Goal: Information Seeking & Learning: Check status

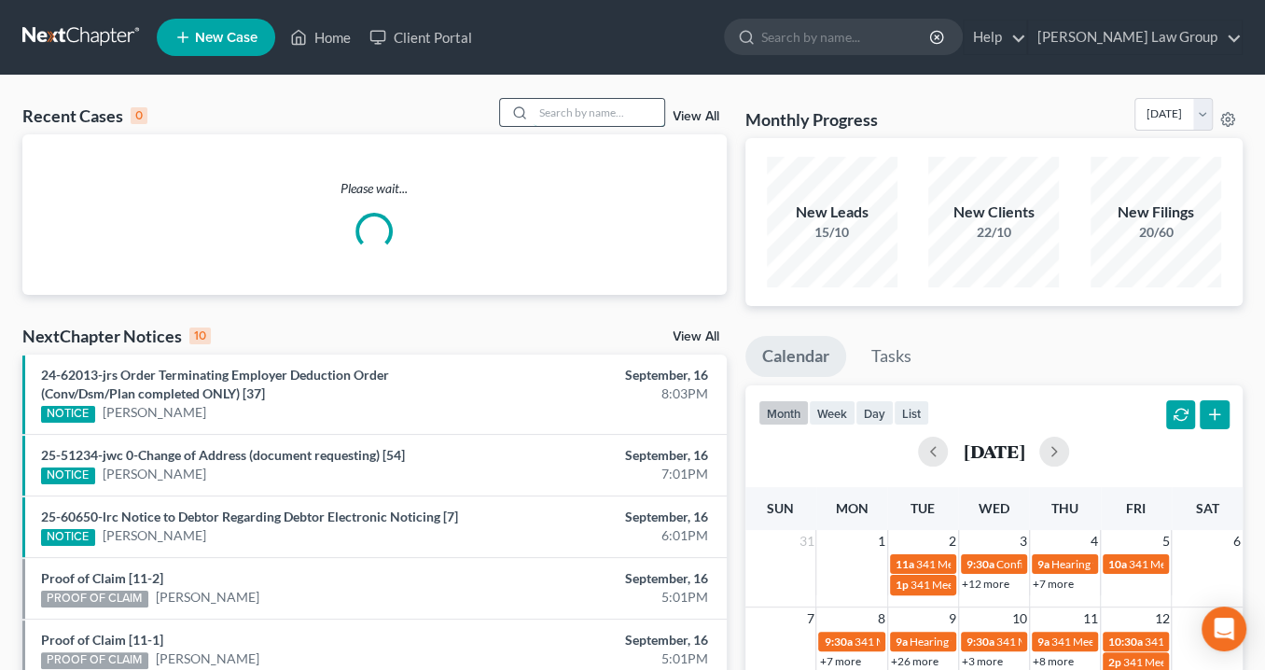
click at [583, 112] on input "search" at bounding box center [599, 112] width 131 height 27
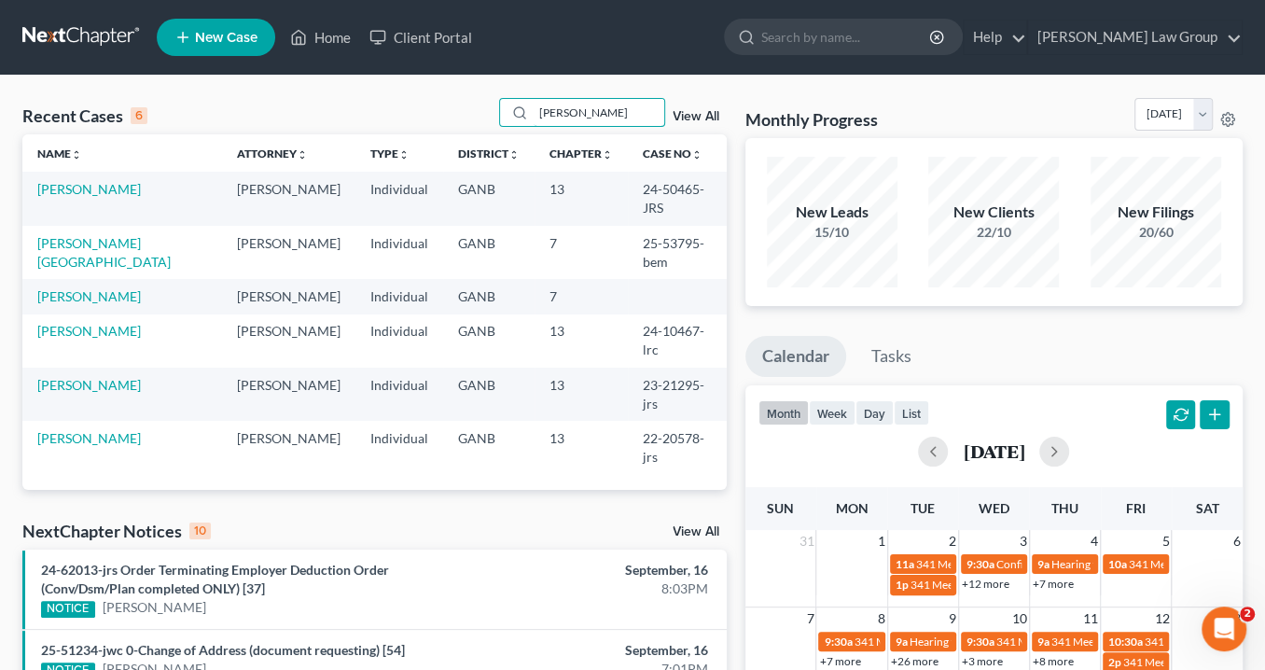
type input "[PERSON_NAME]"
click at [81, 235] on link "[PERSON_NAME][GEOGRAPHIC_DATA]" at bounding box center [103, 252] width 133 height 35
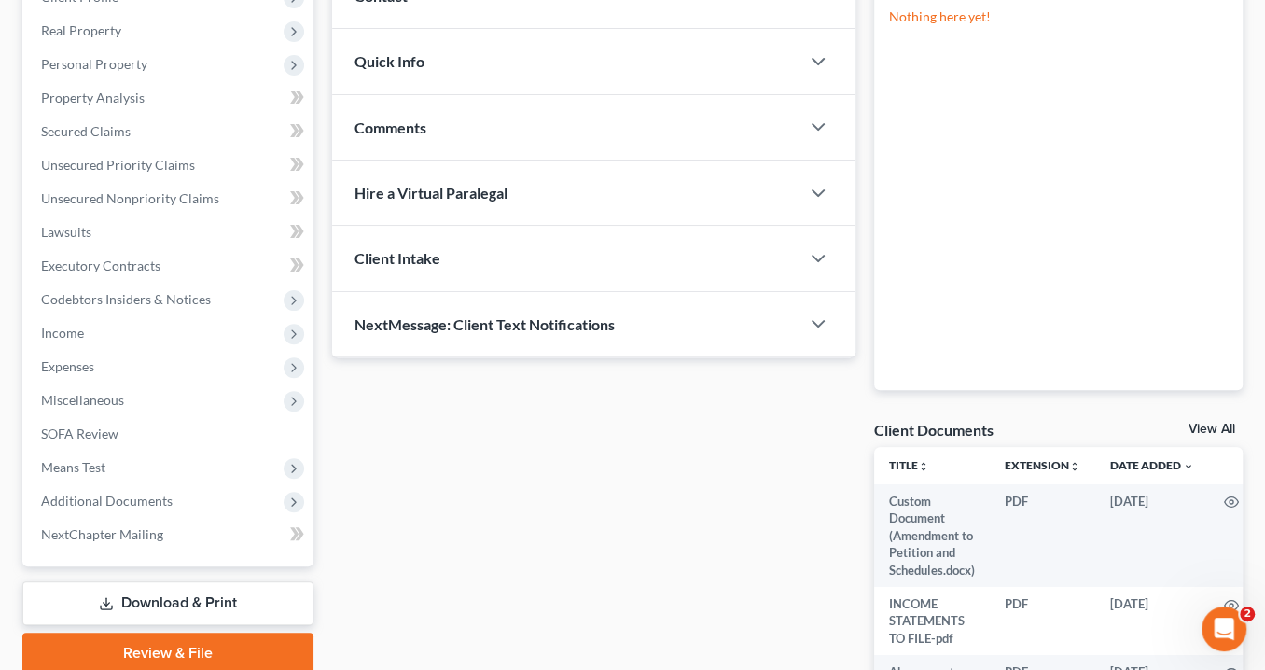
scroll to position [224, 0]
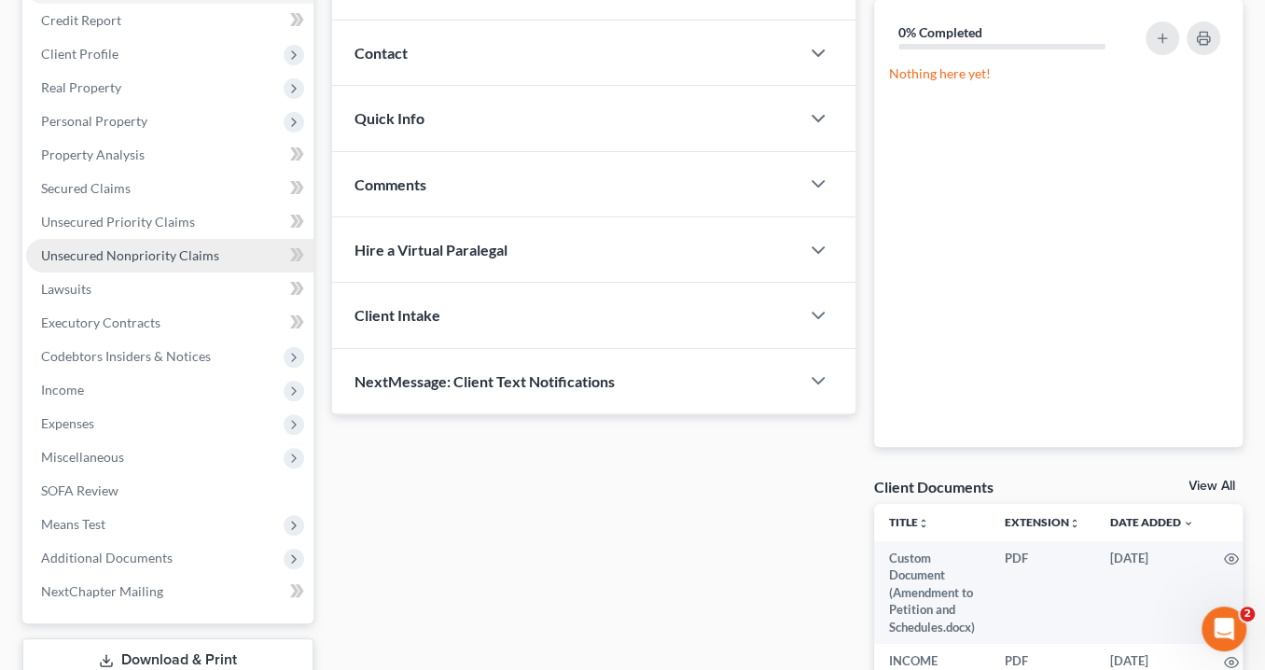
click at [106, 251] on span "Unsecured Nonpriority Claims" at bounding box center [130, 255] width 178 height 16
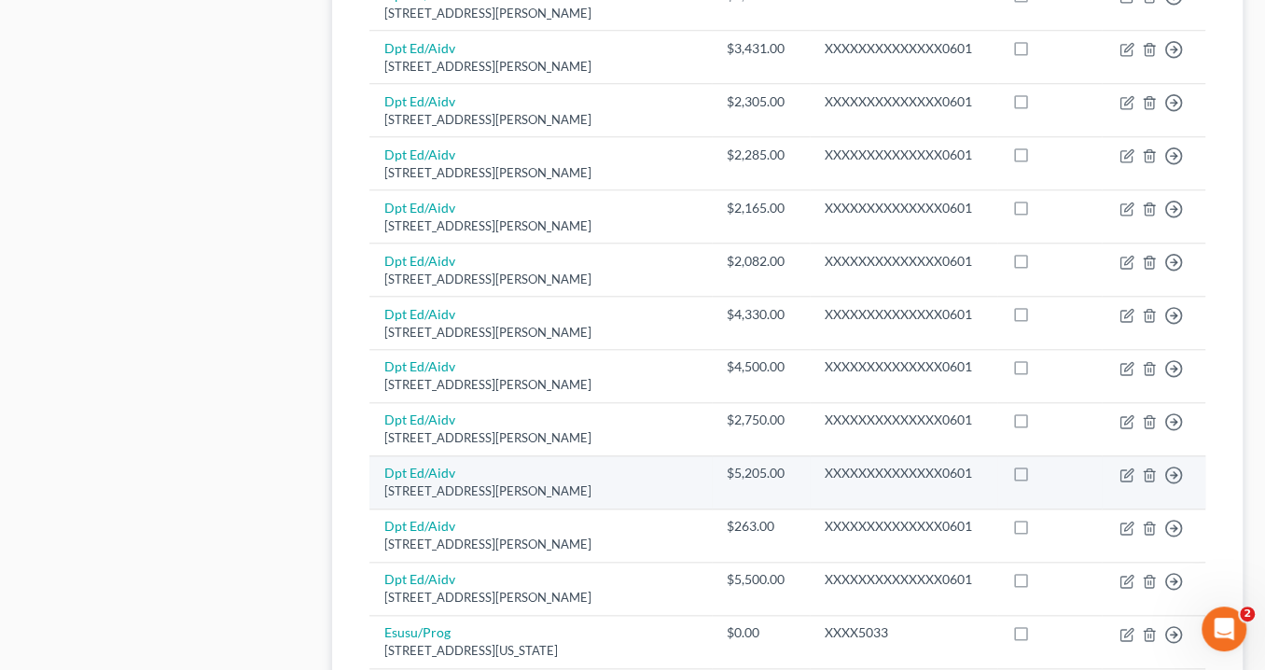
scroll to position [1475, 0]
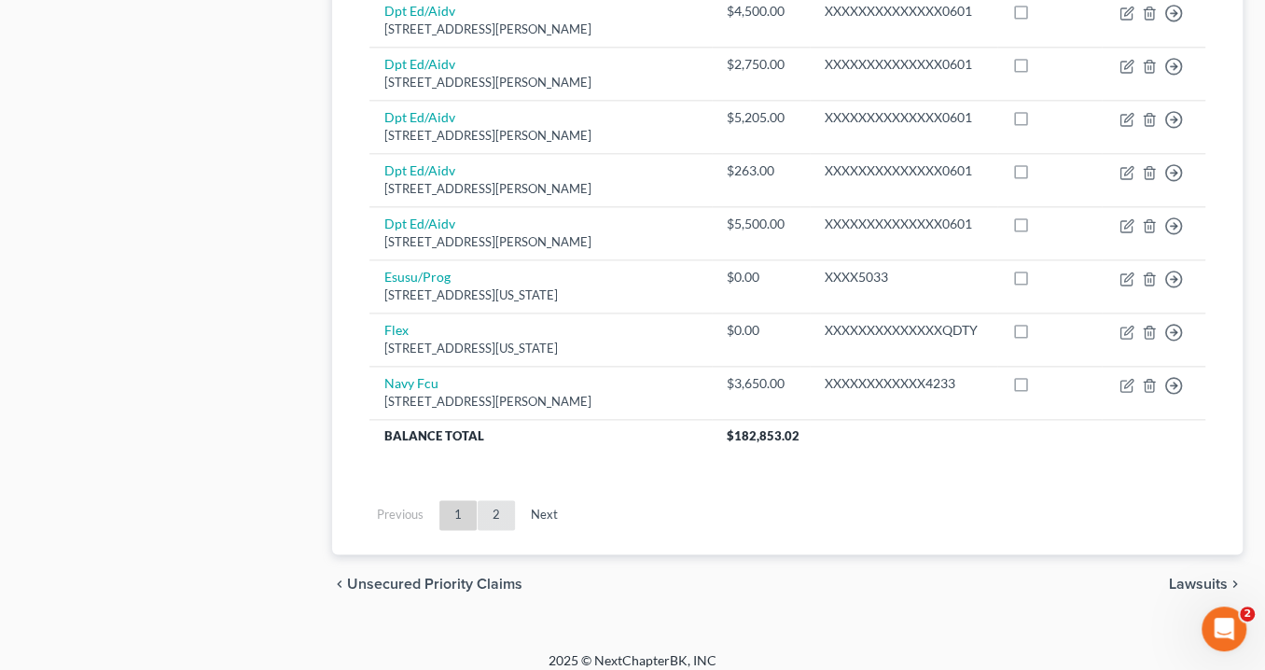
click at [493, 505] on link "2" at bounding box center [496, 515] width 37 height 30
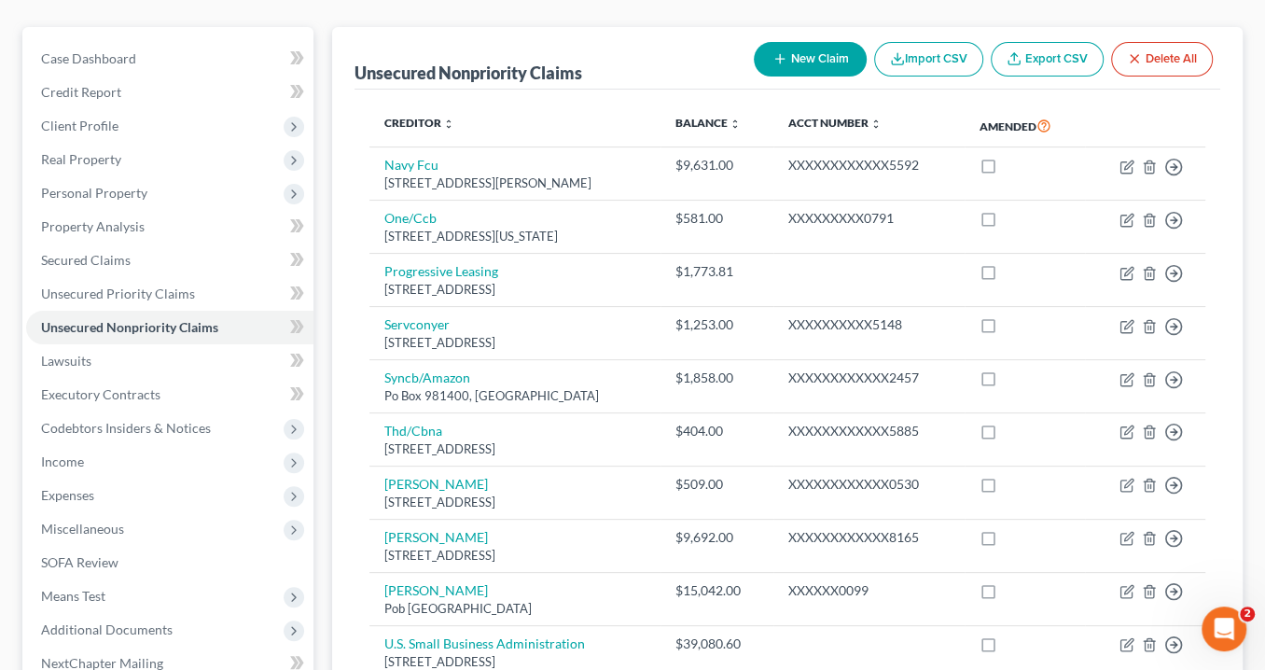
scroll to position [0, 0]
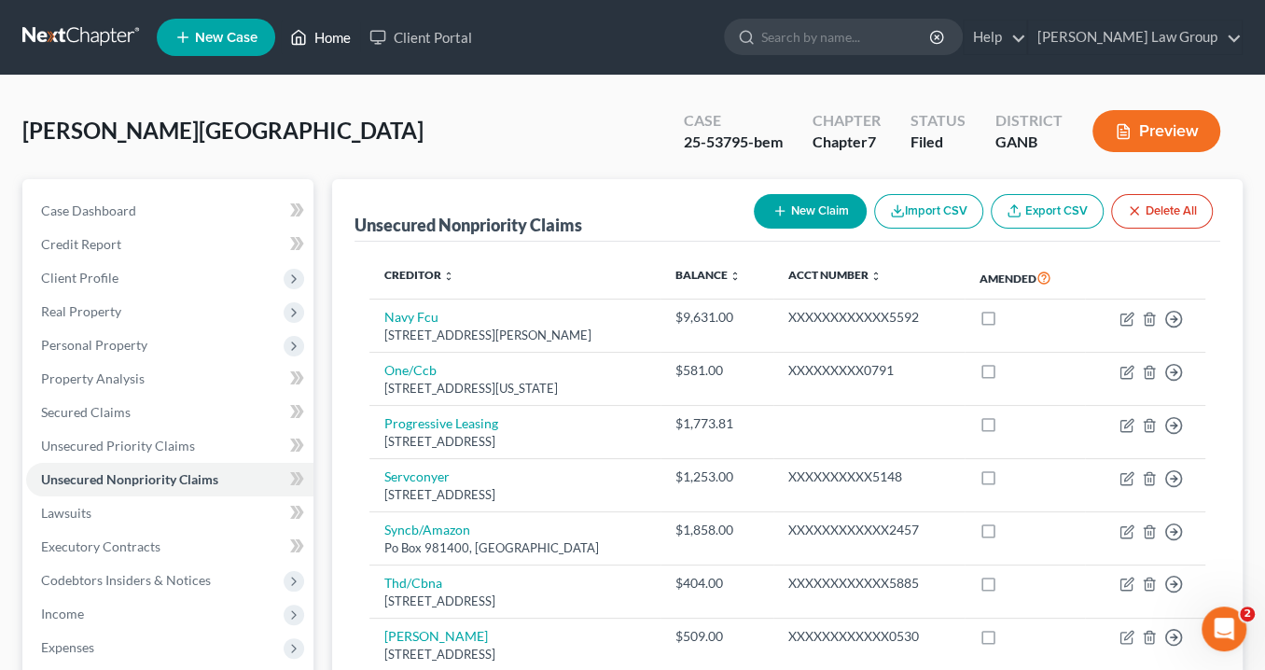
click at [336, 36] on link "Home" at bounding box center [320, 38] width 79 height 34
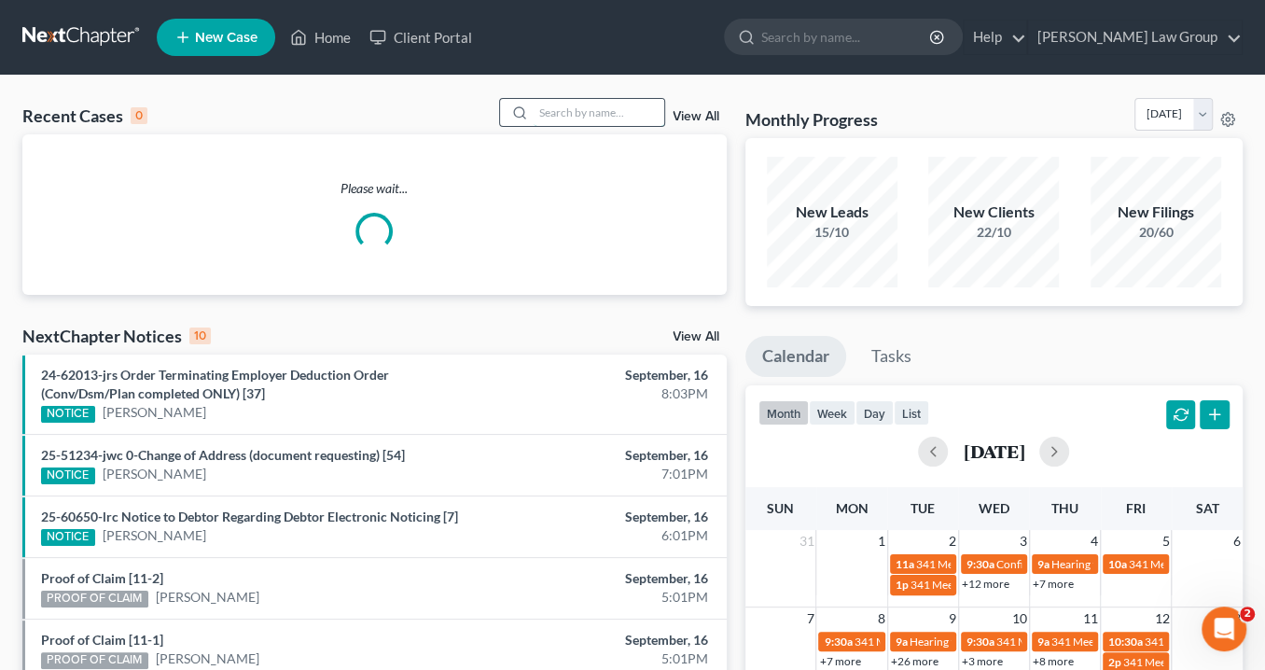
click at [564, 116] on input "search" at bounding box center [599, 112] width 131 height 27
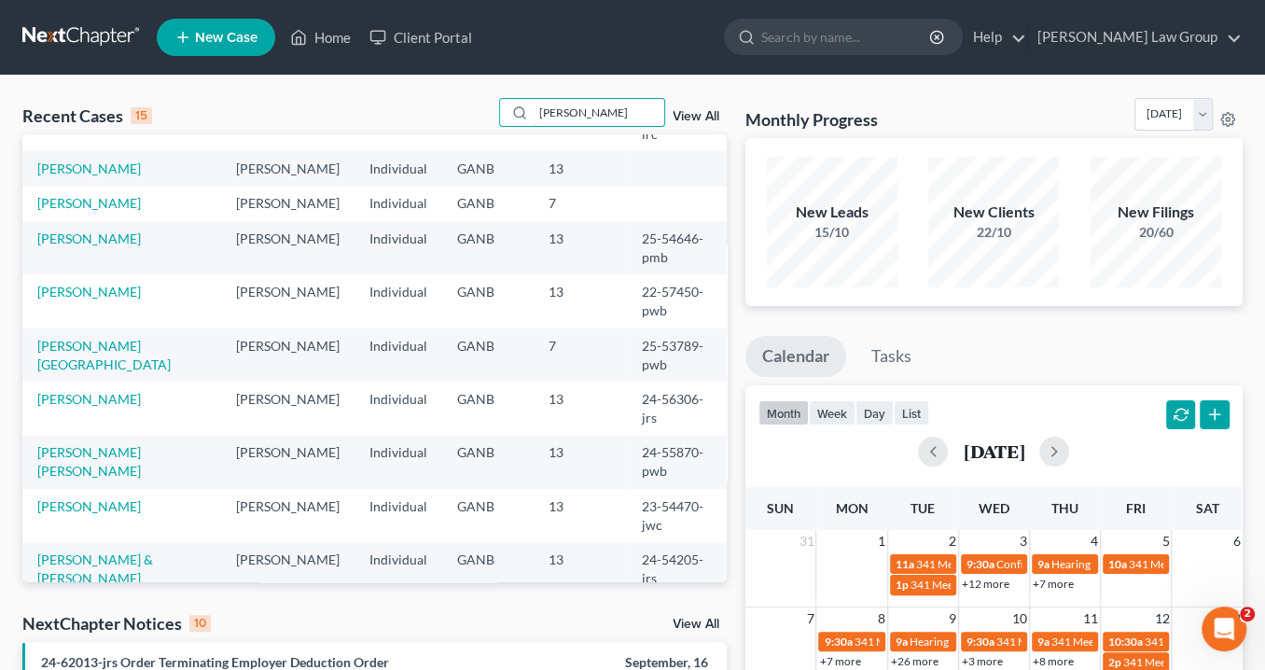
drag, startPoint x: 601, startPoint y: 106, endPoint x: 369, endPoint y: 90, distance: 232.0
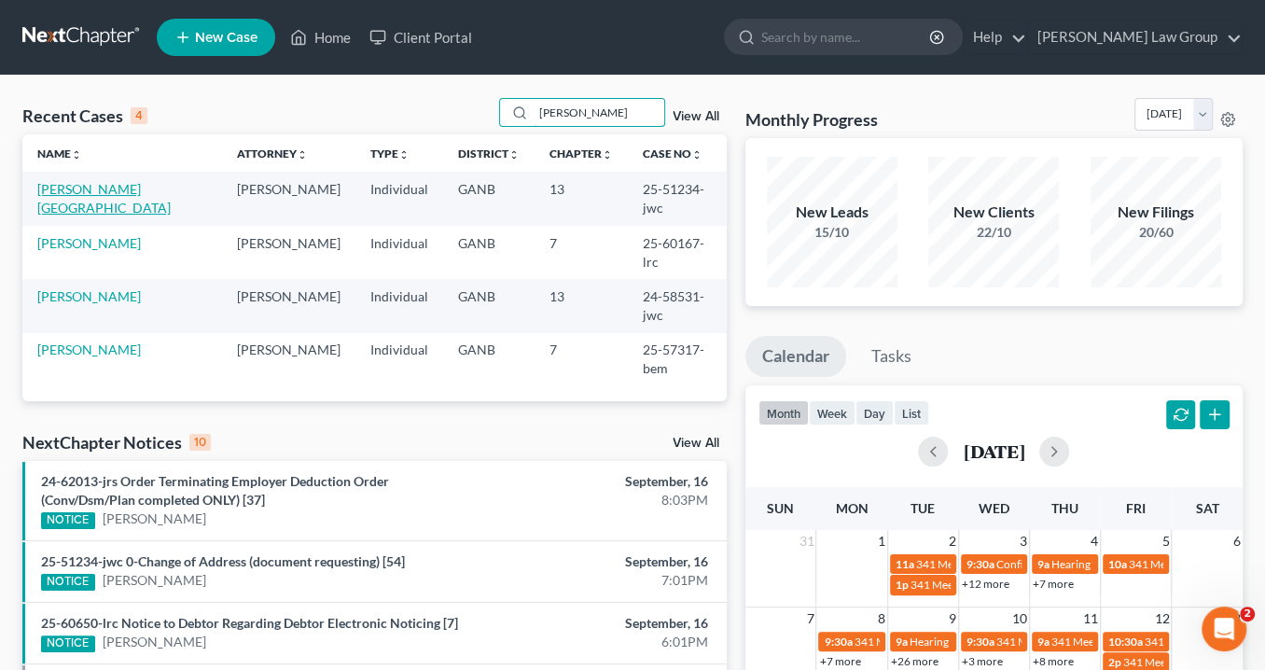
type input "[PERSON_NAME]"
click at [92, 183] on link "[PERSON_NAME][GEOGRAPHIC_DATA]" at bounding box center [103, 198] width 133 height 35
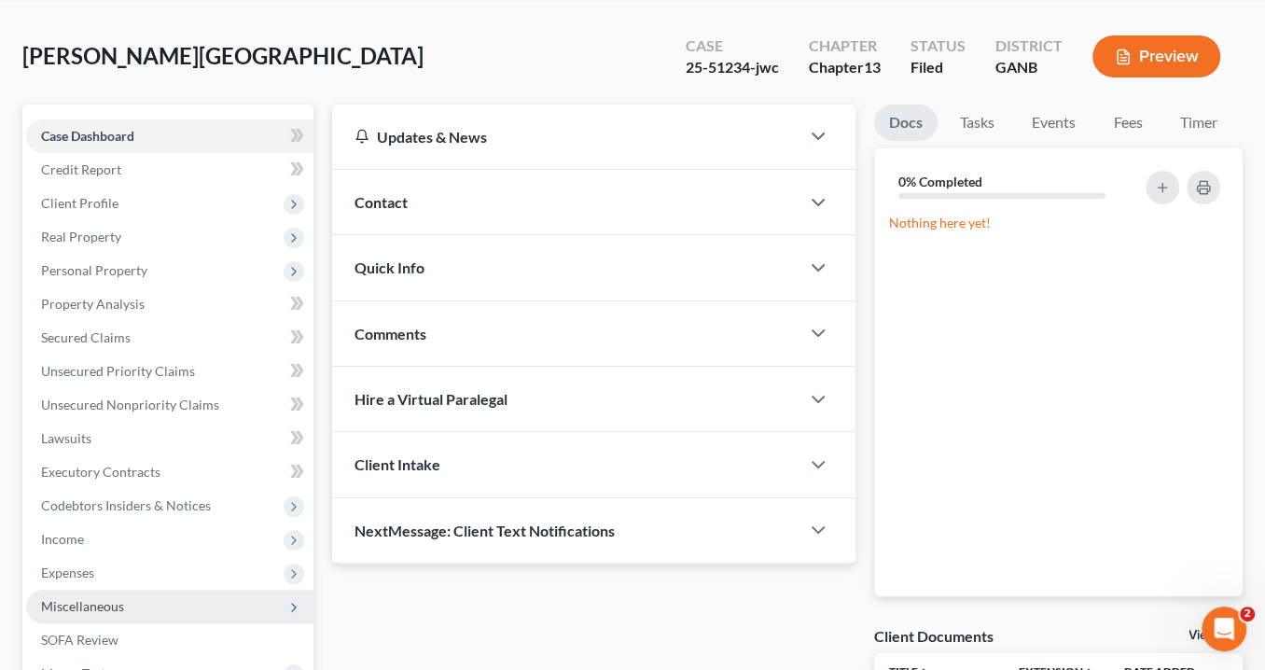
scroll to position [299, 0]
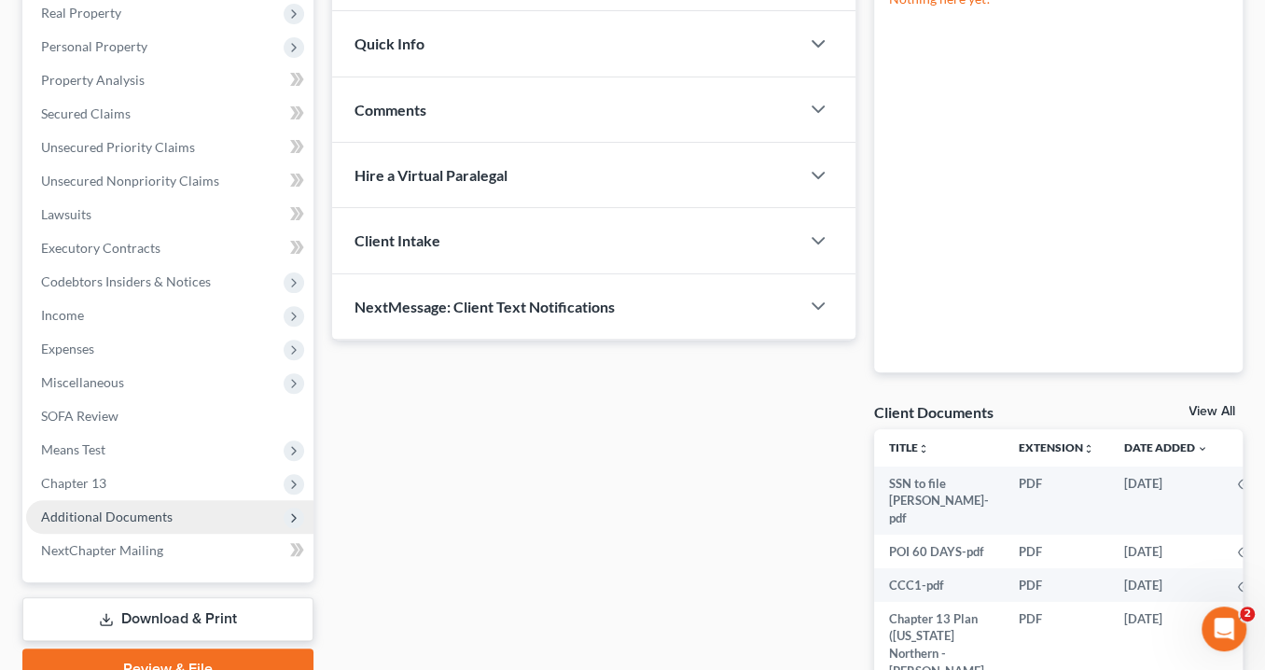
click at [158, 522] on span "Additional Documents" at bounding box center [107, 517] width 132 height 16
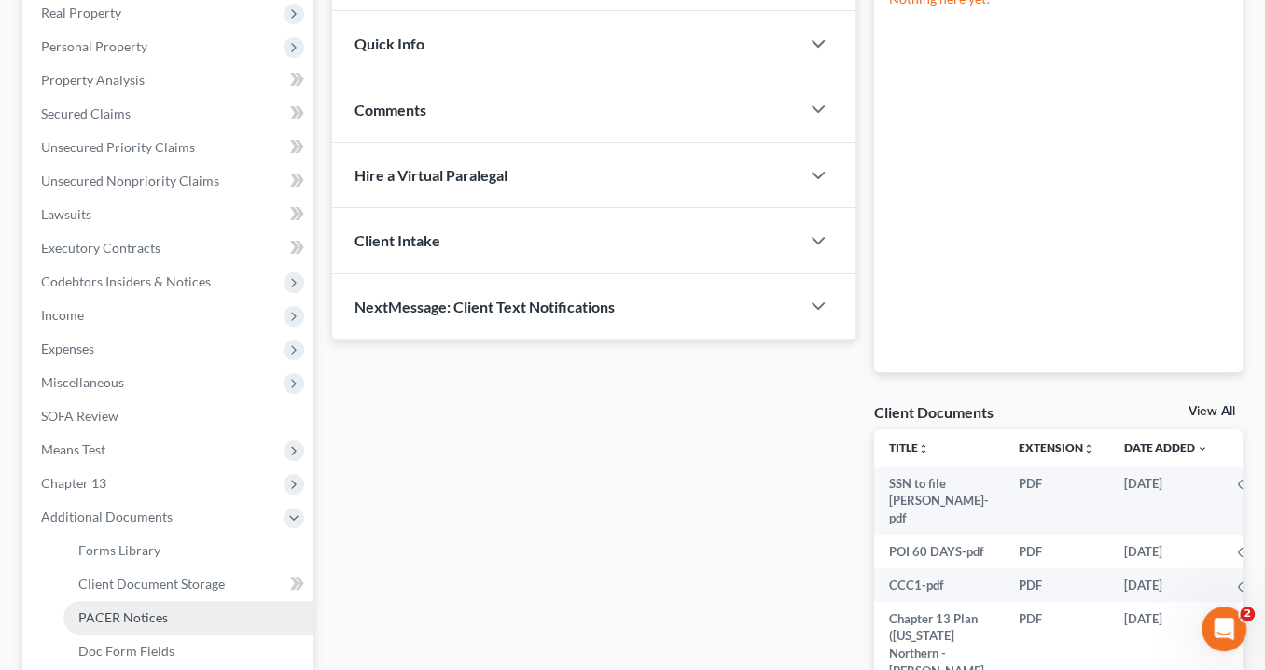
click at [143, 615] on span "PACER Notices" at bounding box center [123, 617] width 90 height 16
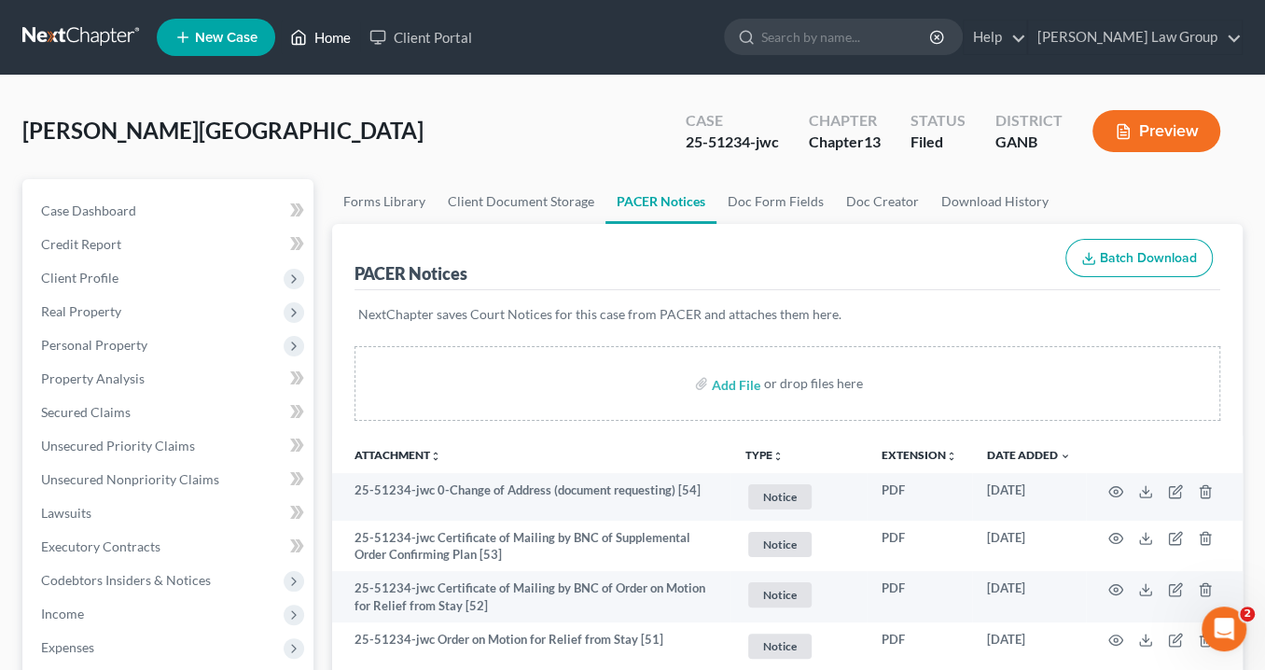
drag, startPoint x: 324, startPoint y: 41, endPoint x: 554, endPoint y: 47, distance: 230.5
click at [324, 41] on link "Home" at bounding box center [320, 38] width 79 height 34
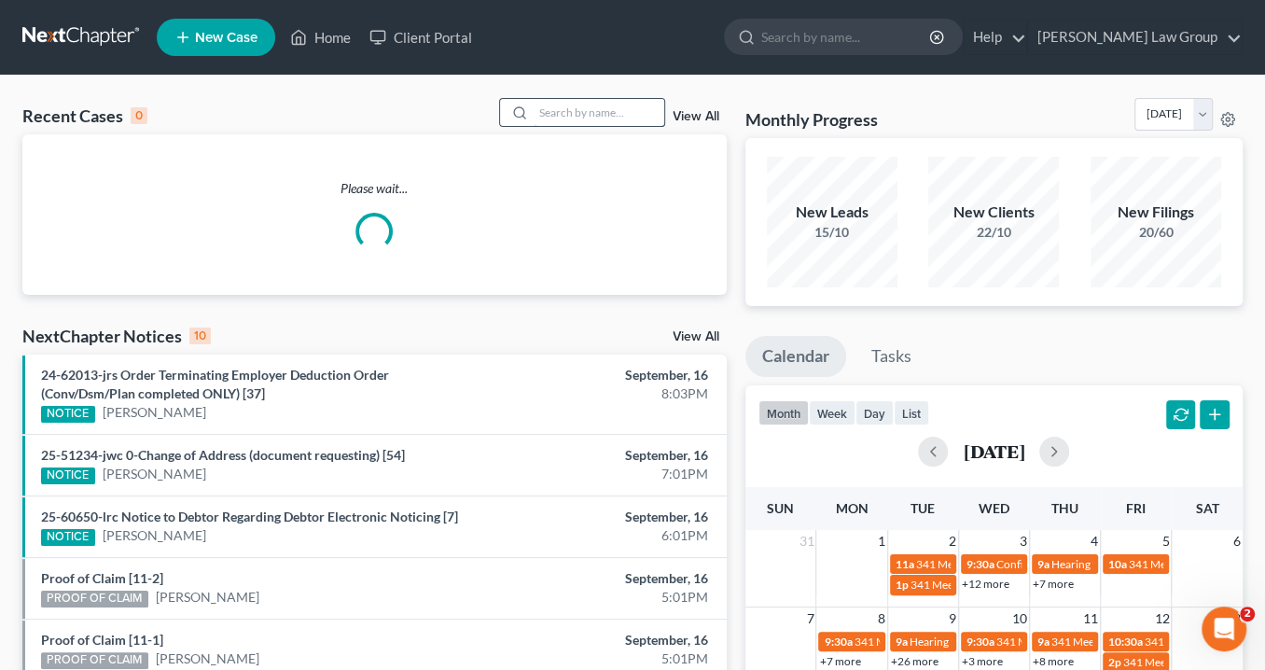
click at [603, 112] on input "search" at bounding box center [599, 112] width 131 height 27
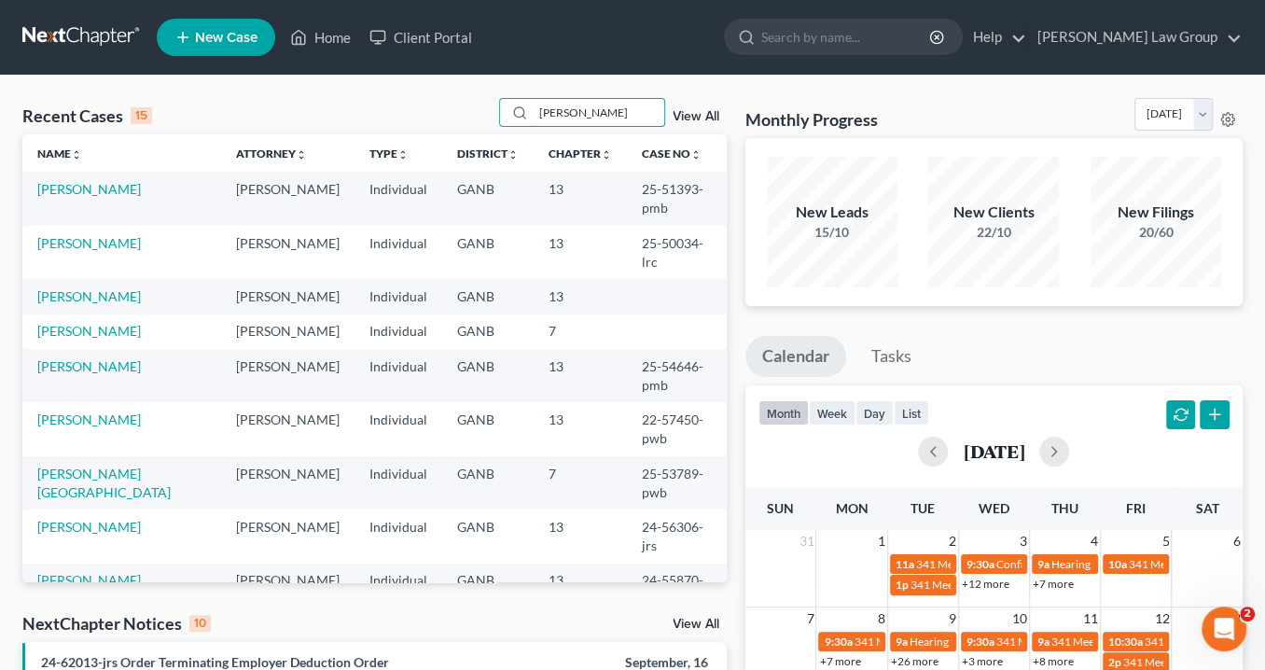
type input "[PERSON_NAME]"
click at [129, 456] on td "[PERSON_NAME][GEOGRAPHIC_DATA]" at bounding box center [121, 482] width 199 height 53
click at [129, 466] on link "[PERSON_NAME][GEOGRAPHIC_DATA]" at bounding box center [103, 483] width 133 height 35
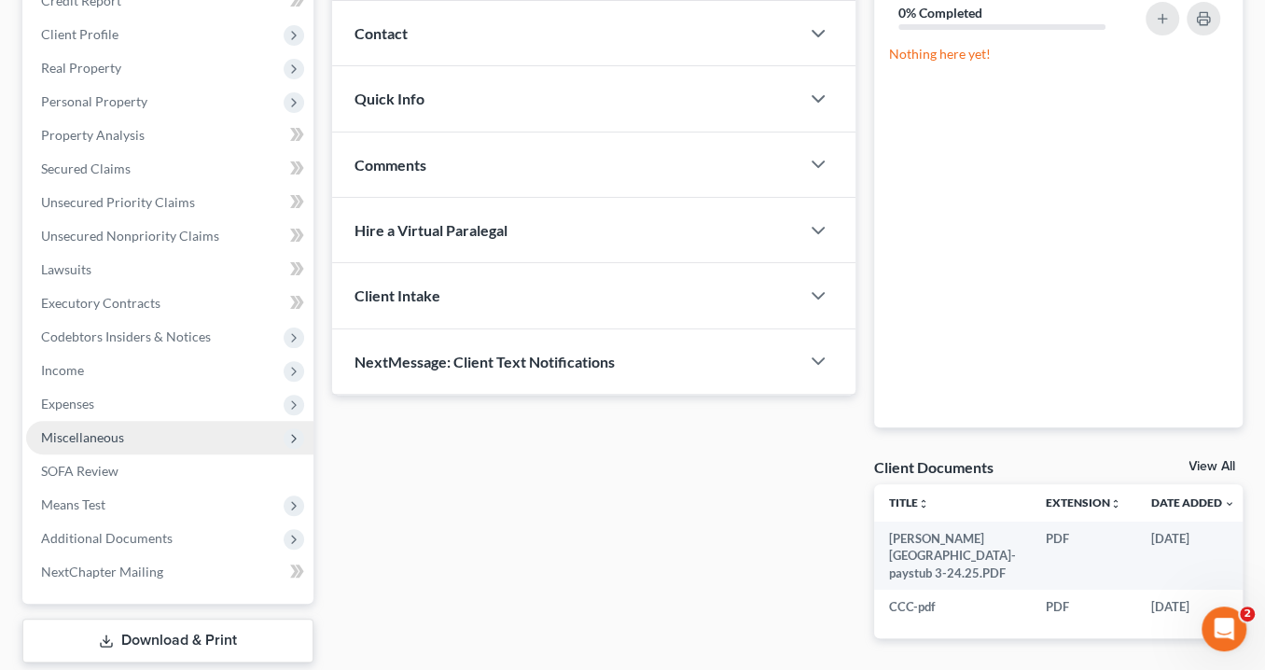
scroll to position [299, 0]
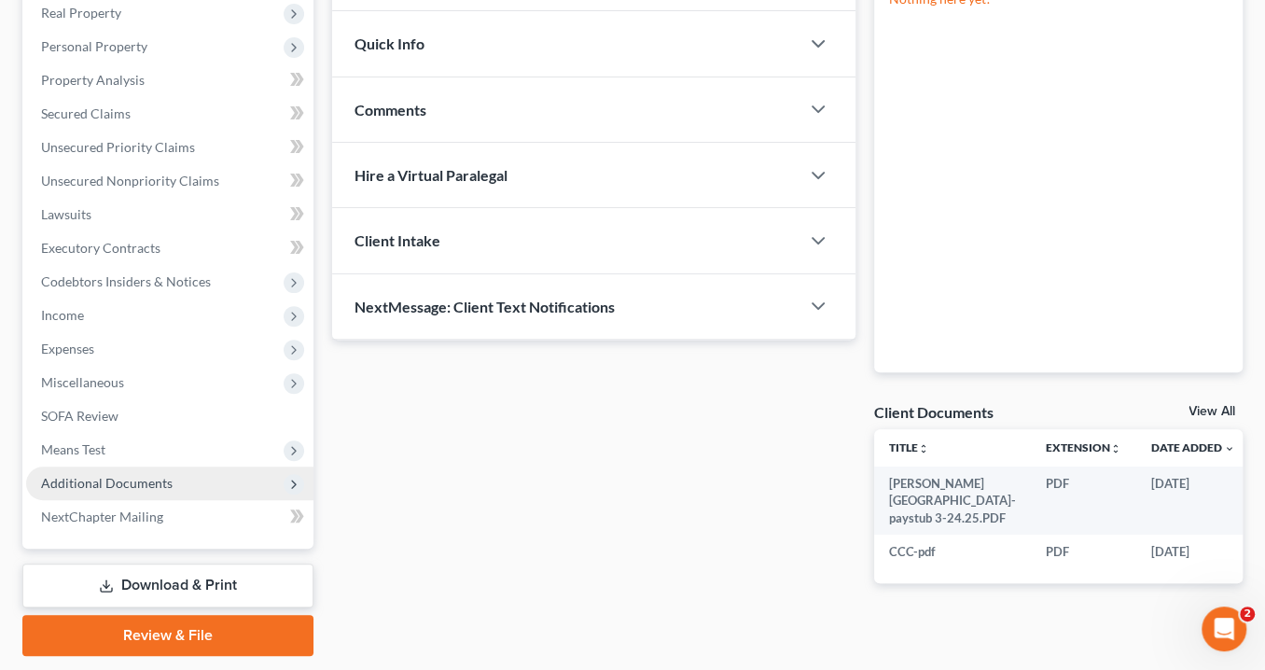
click at [152, 486] on span "Additional Documents" at bounding box center [107, 483] width 132 height 16
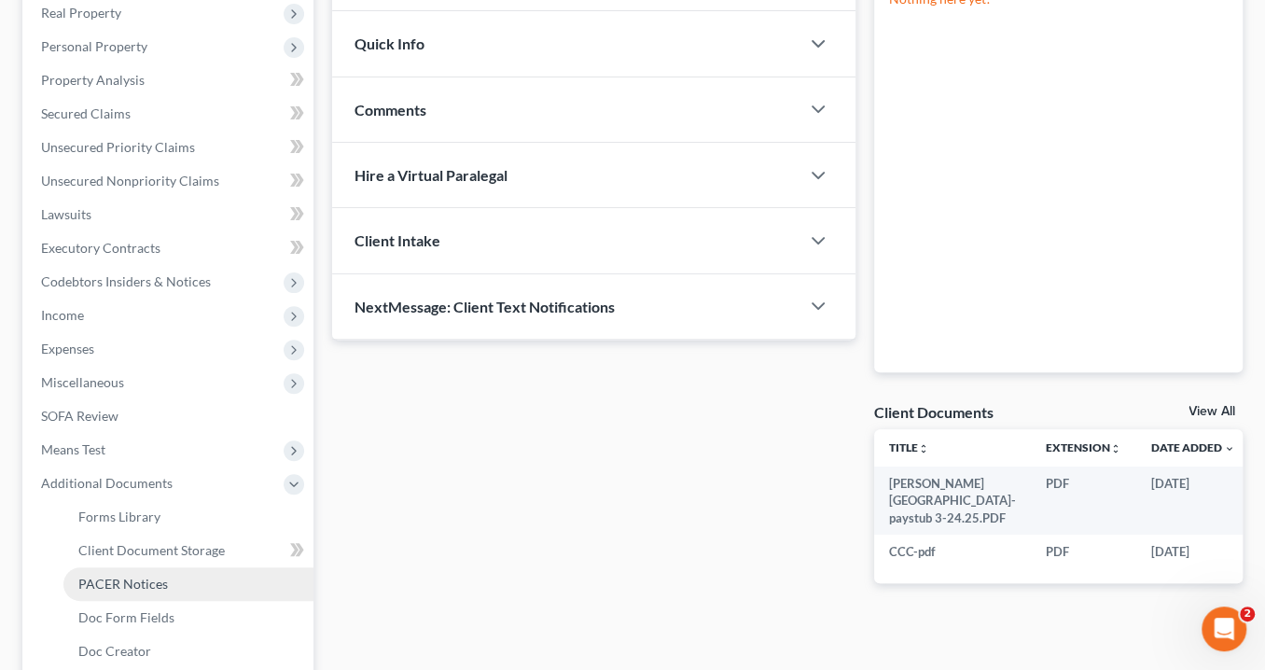
click at [171, 583] on link "PACER Notices" at bounding box center [188, 584] width 250 height 34
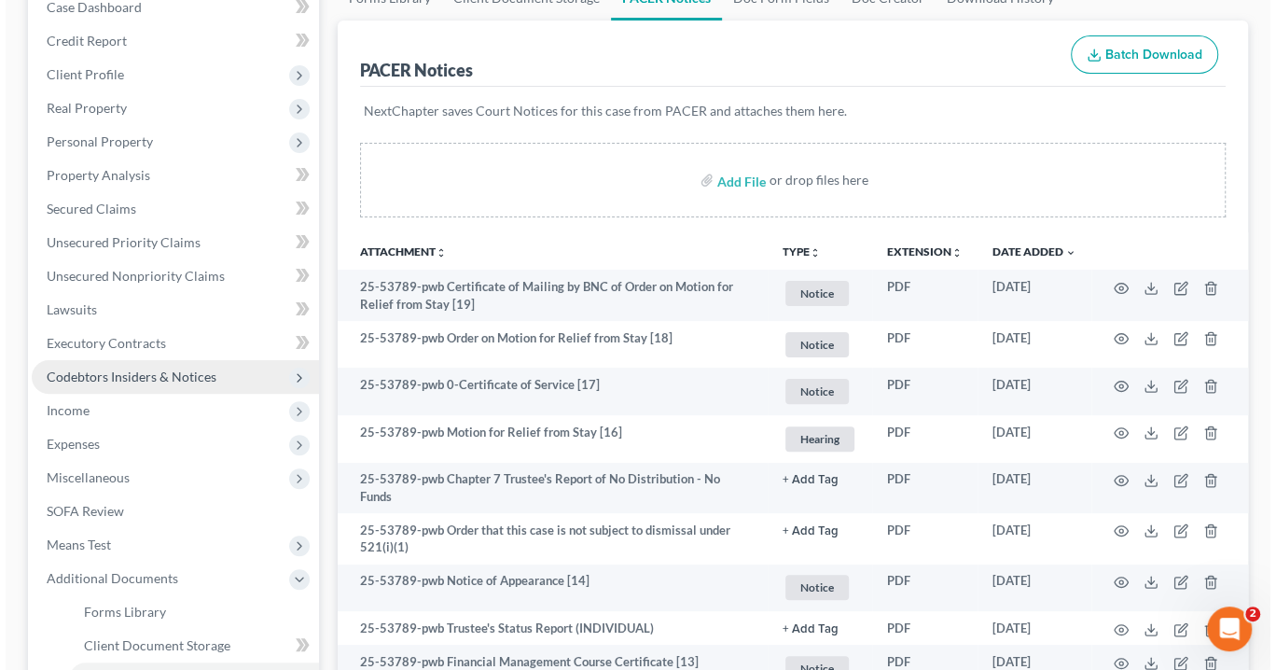
scroll to position [224, 0]
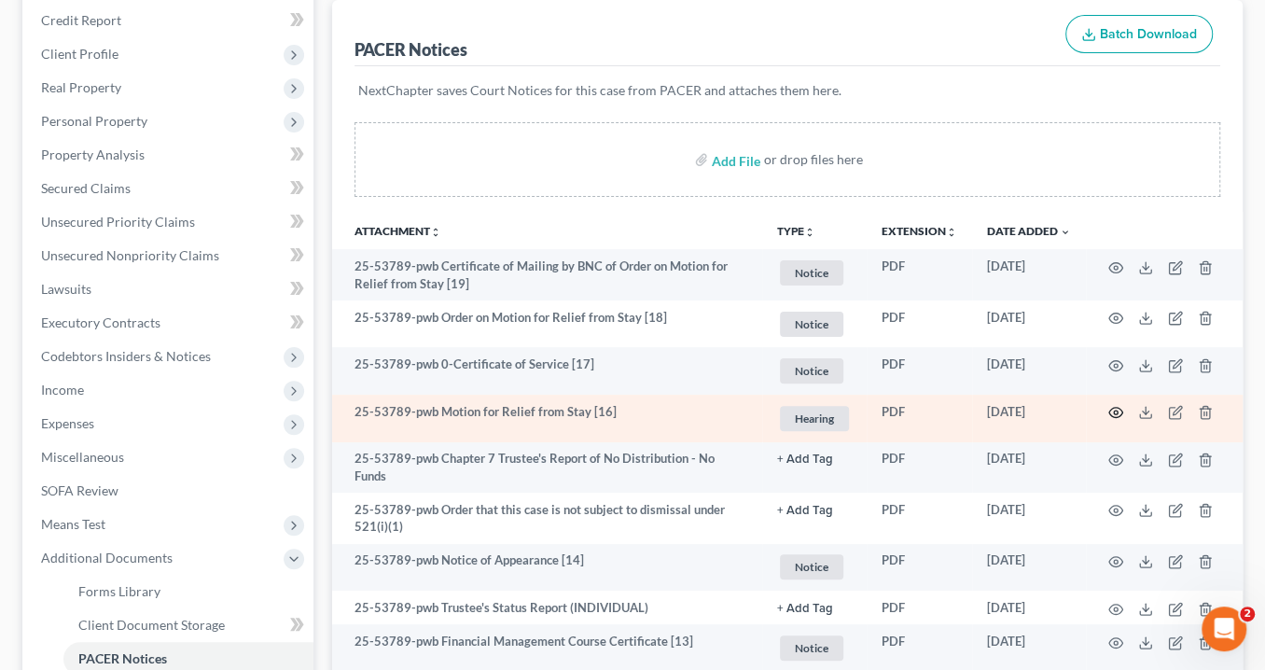
click at [1108, 407] on icon "button" at bounding box center [1115, 412] width 15 height 15
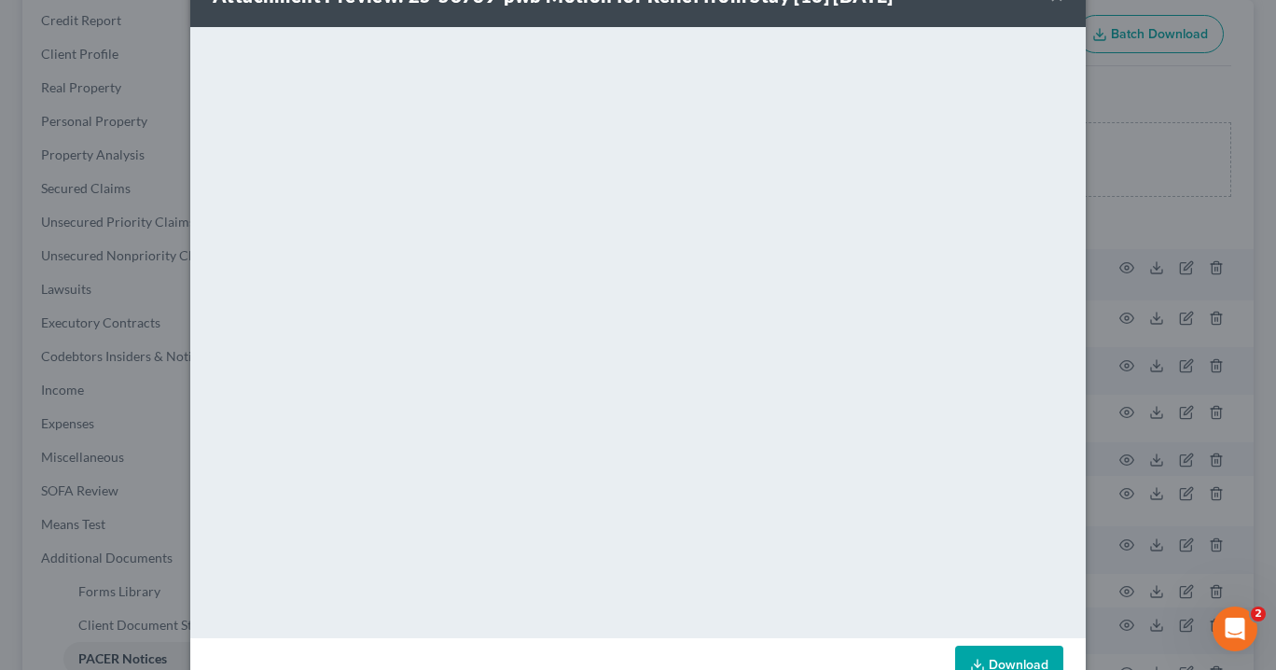
scroll to position [0, 0]
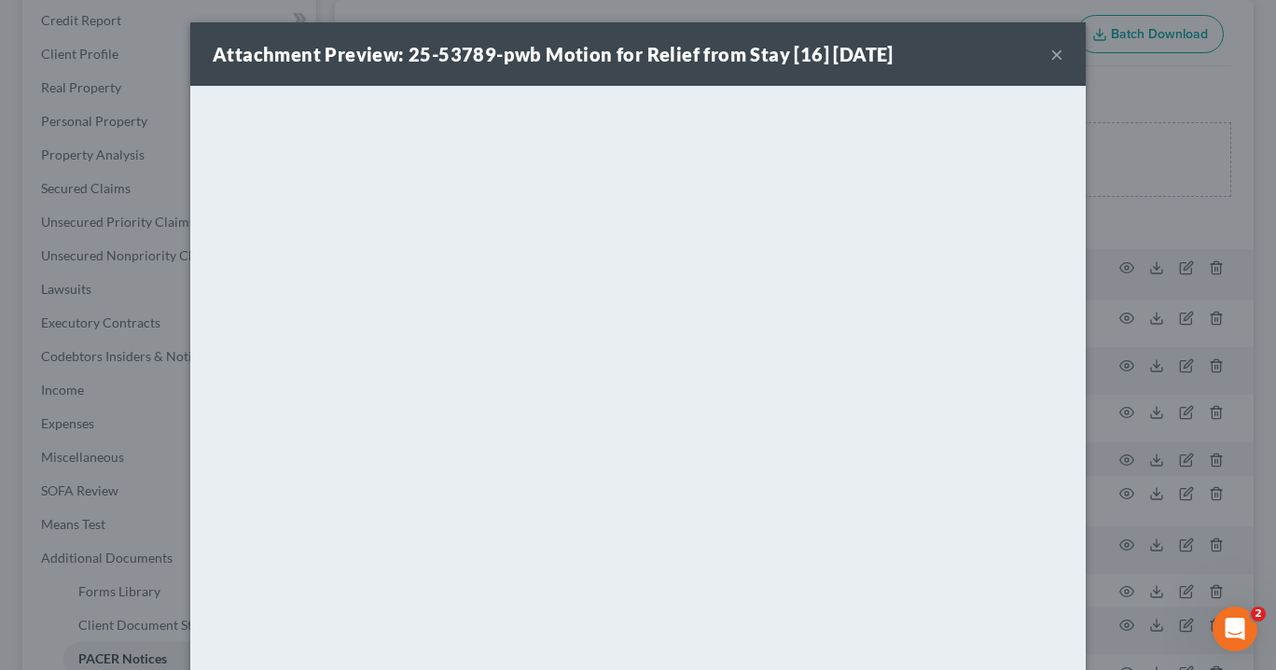
click at [1051, 51] on button "×" at bounding box center [1057, 54] width 13 height 22
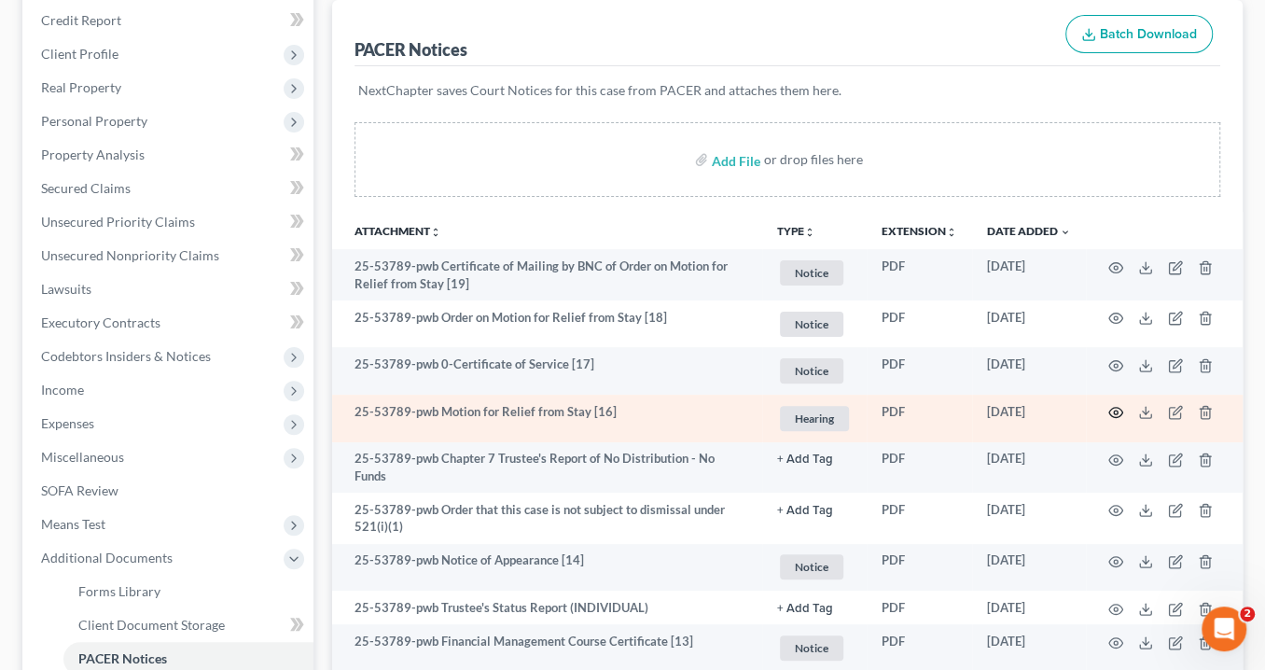
click at [1120, 408] on icon "button" at bounding box center [1115, 412] width 15 height 15
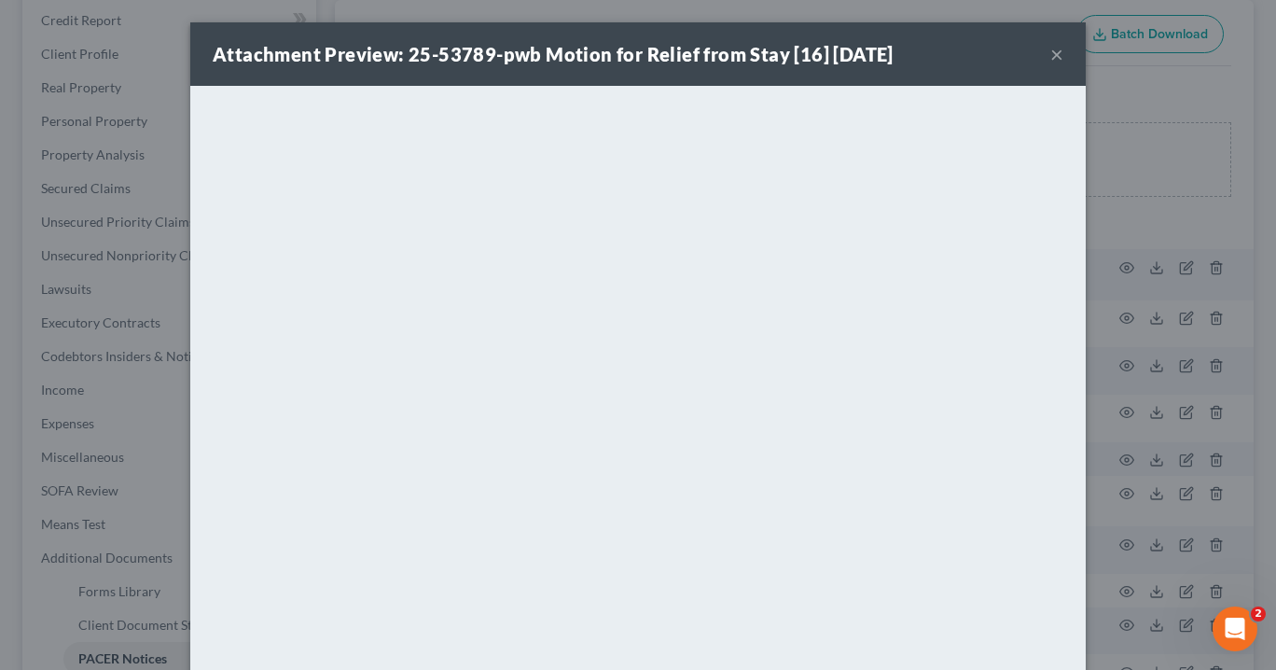
click at [1053, 53] on button "×" at bounding box center [1057, 54] width 13 height 22
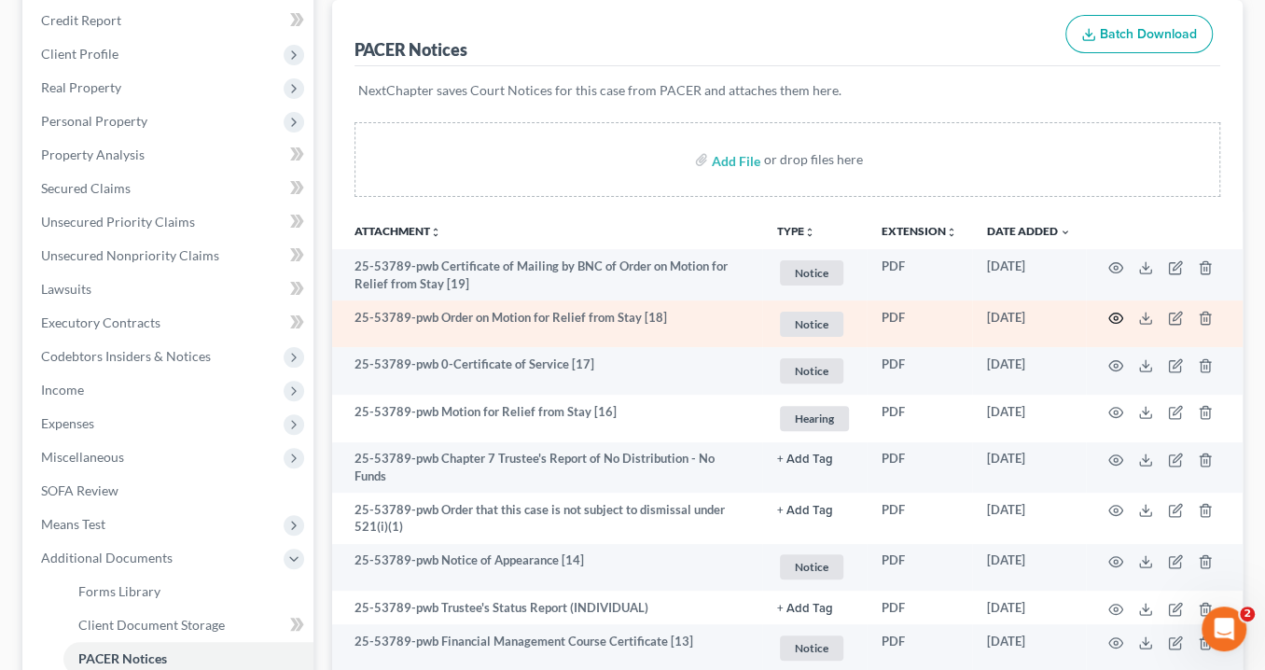
click at [1112, 314] on icon "button" at bounding box center [1115, 318] width 15 height 15
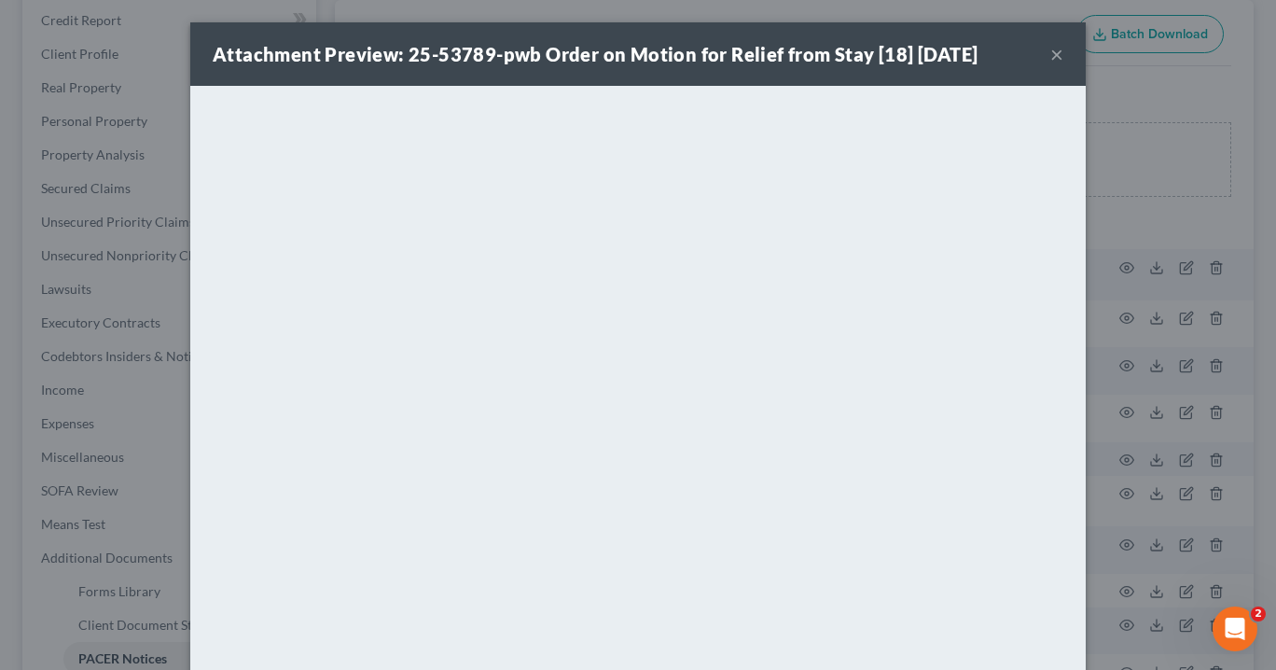
click at [1053, 53] on button "×" at bounding box center [1057, 54] width 13 height 22
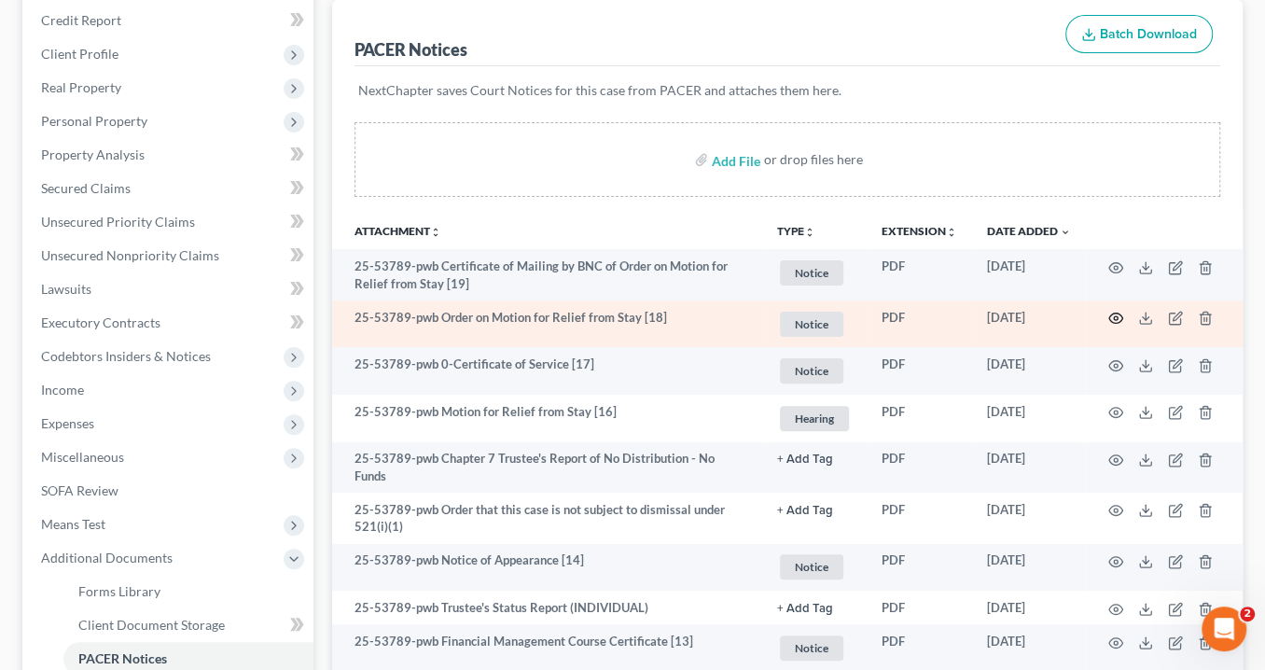
click at [1113, 313] on icon "button" at bounding box center [1115, 318] width 15 height 15
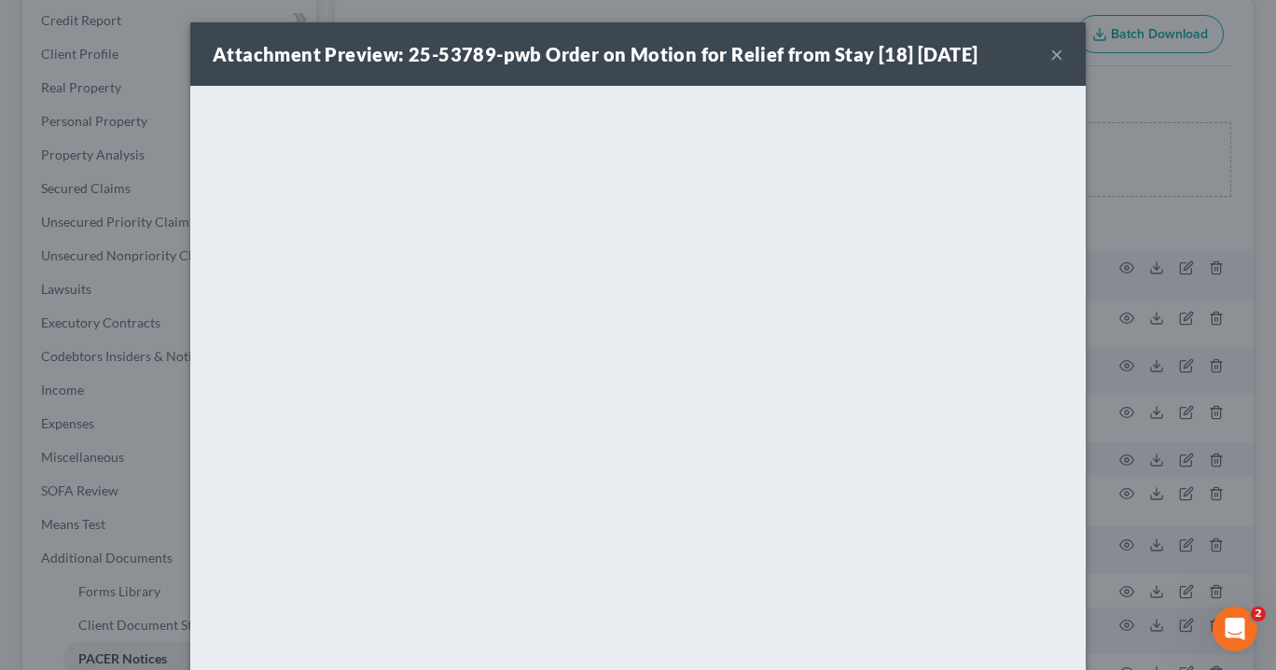
click at [1051, 49] on button "×" at bounding box center [1057, 54] width 13 height 22
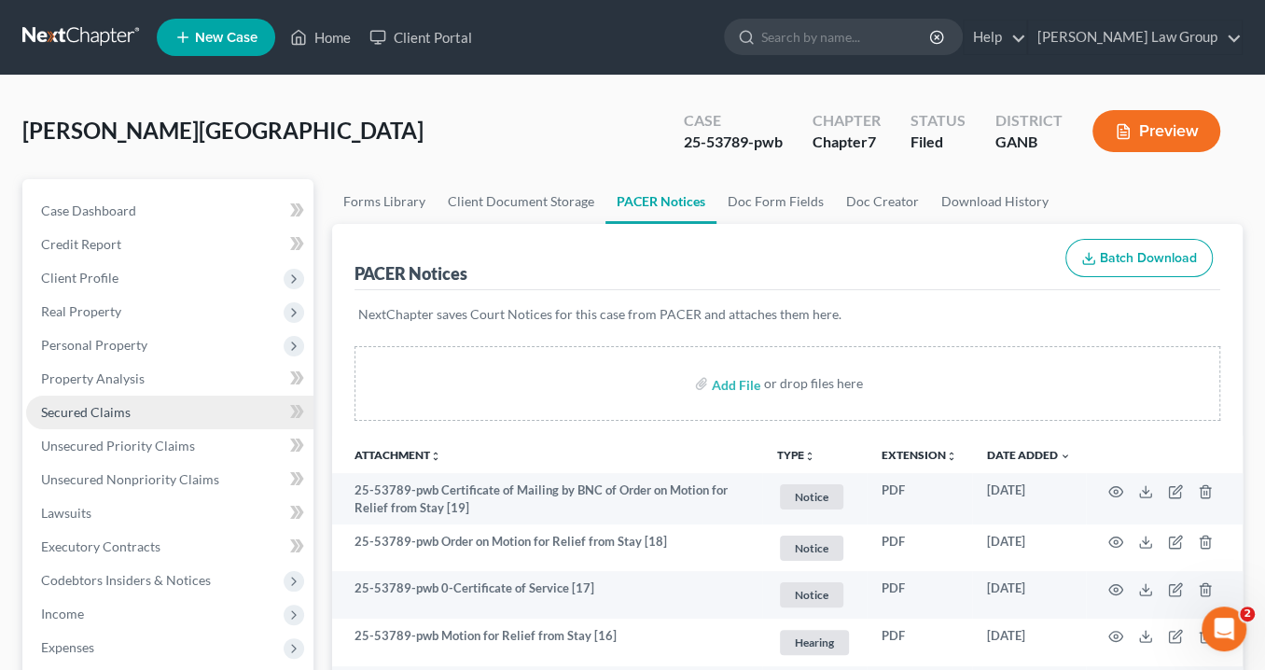
click at [125, 411] on span "Secured Claims" at bounding box center [86, 412] width 90 height 16
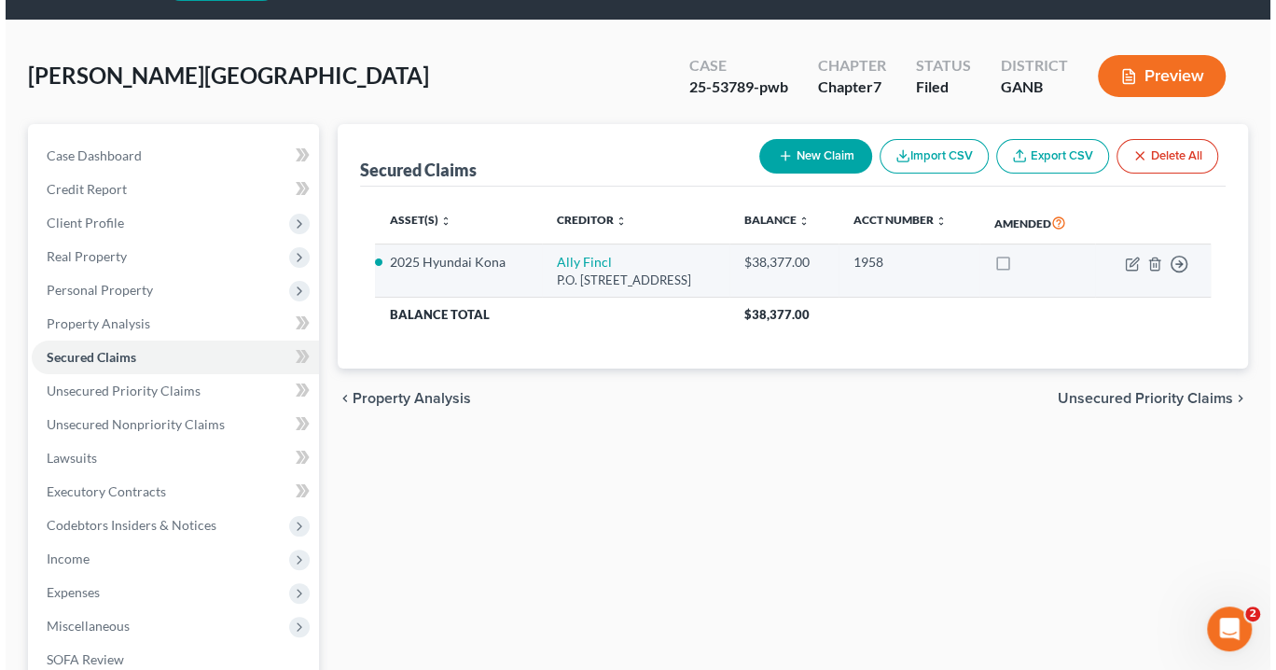
scroll to position [149, 0]
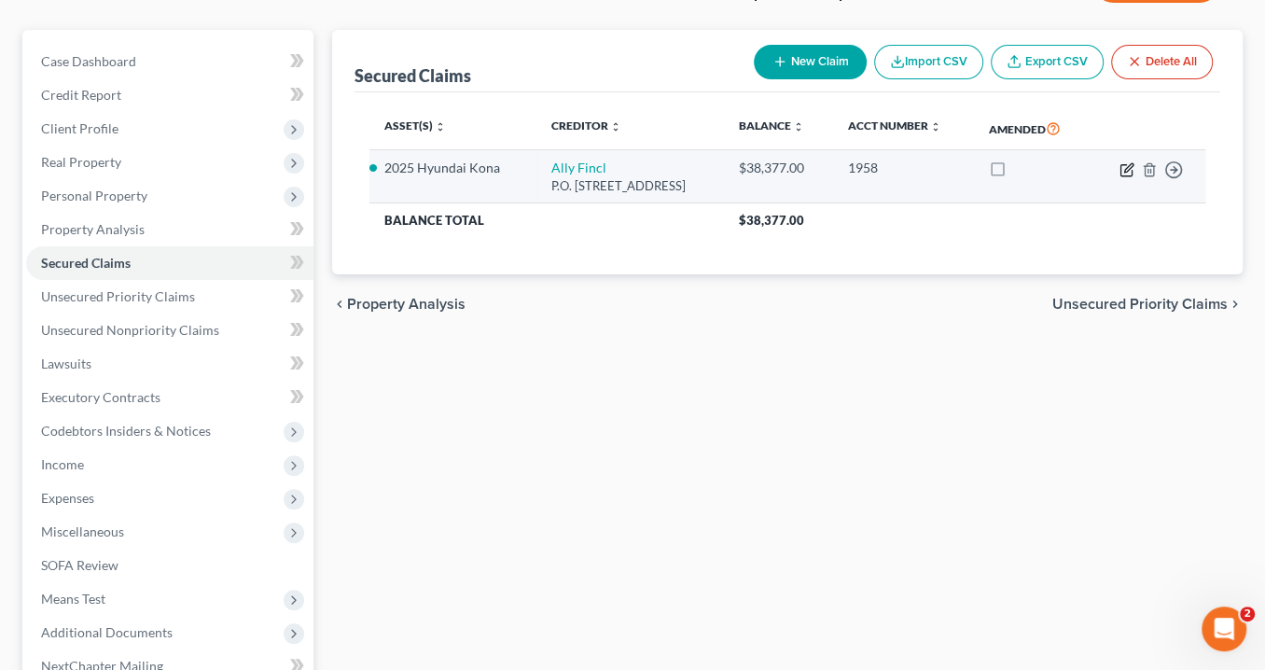
click at [1121, 162] on icon "button" at bounding box center [1127, 169] width 15 height 15
select select "24"
select select "6"
select select "0"
